Goal: Navigation & Orientation: Understand site structure

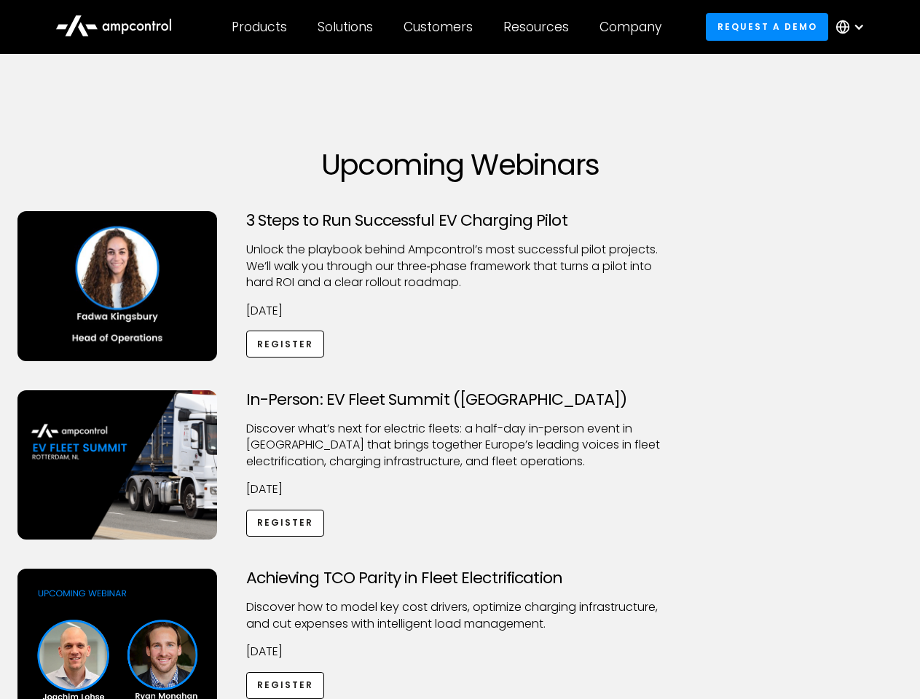
click at [448, 27] on div "Customers" at bounding box center [437, 27] width 69 height 16
click at [259, 27] on div "Products" at bounding box center [259, 27] width 55 height 16
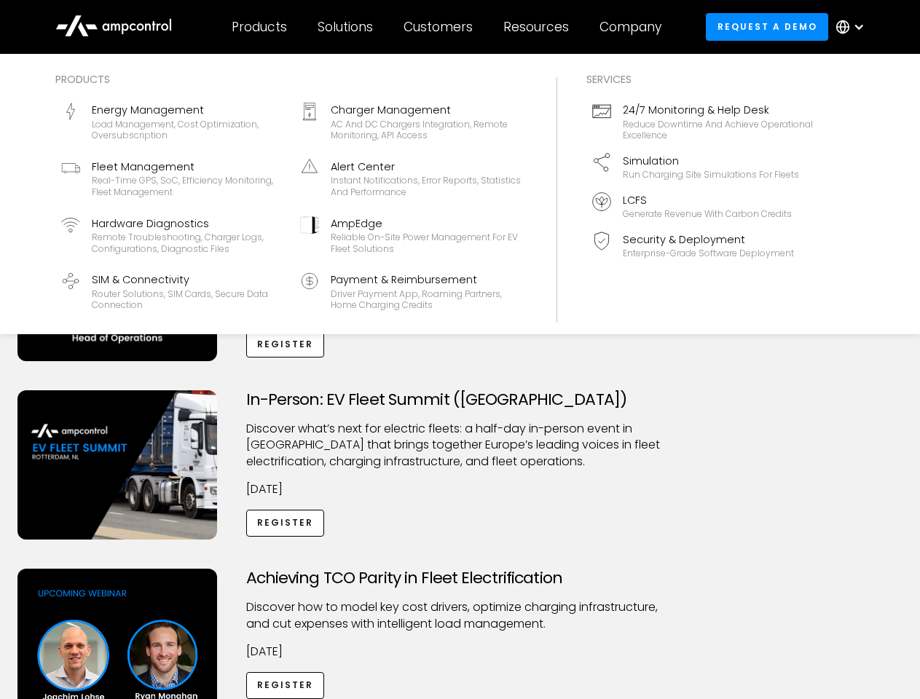
click at [346, 27] on div "Solutions" at bounding box center [345, 27] width 55 height 16
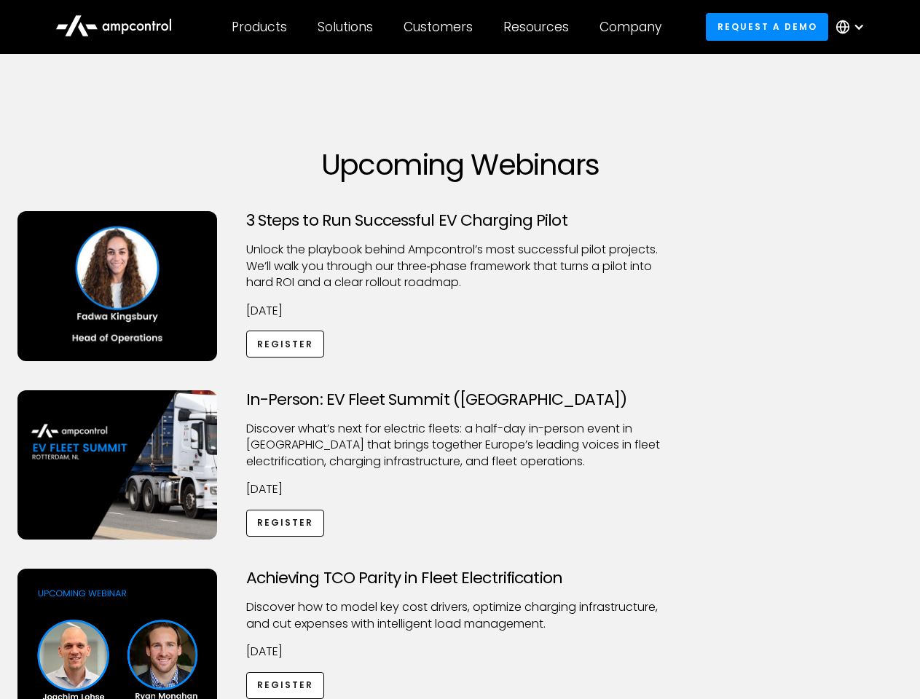
click at [441, 27] on div "Customers" at bounding box center [437, 27] width 69 height 16
click at [539, 27] on div "Resources" at bounding box center [536, 27] width 66 height 16
click at [635, 27] on div "Company" at bounding box center [630, 27] width 62 height 16
click at [854, 27] on div at bounding box center [859, 27] width 12 height 12
